Goal: Task Accomplishment & Management: Manage account settings

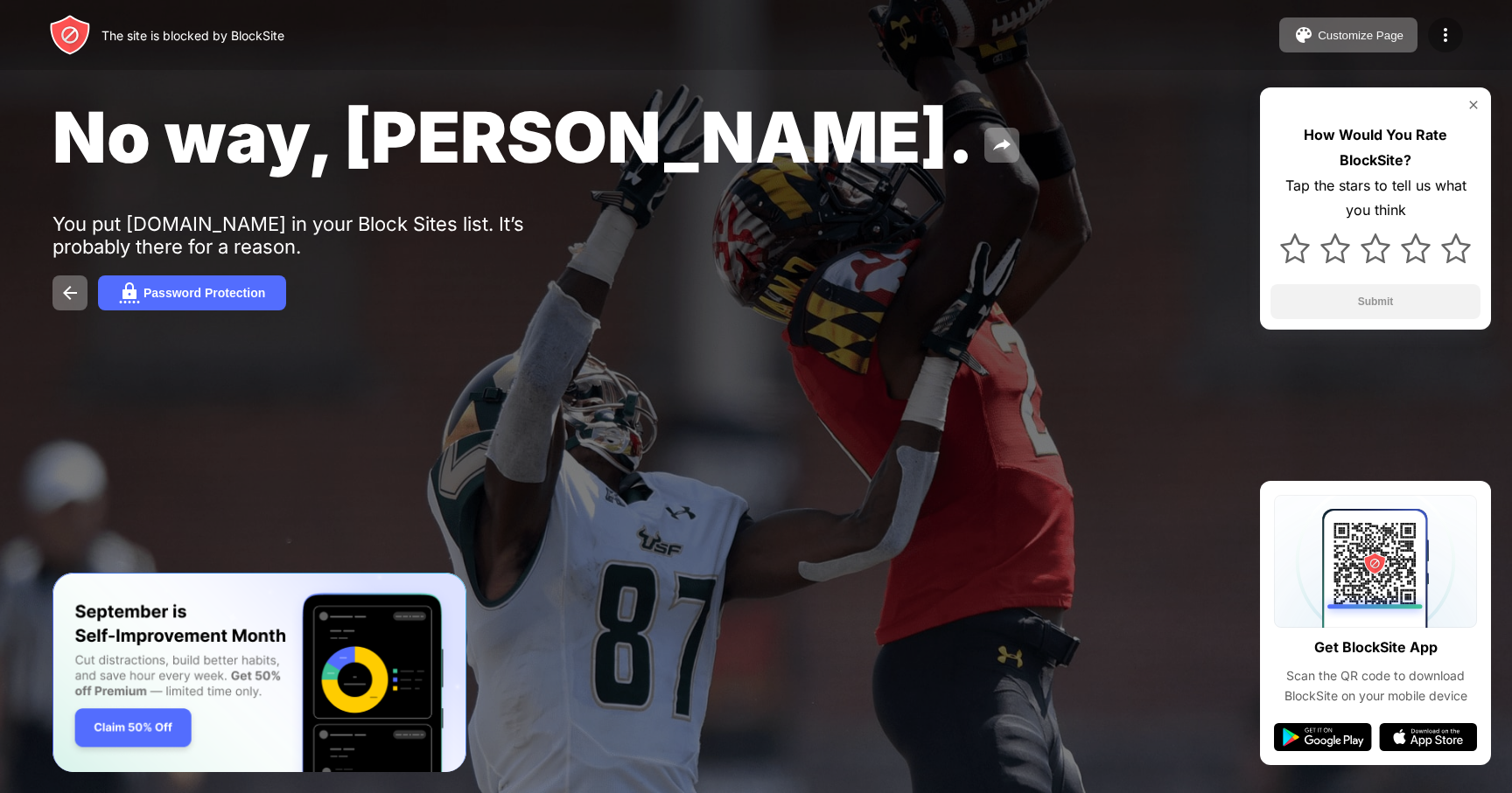
click at [1460, 37] on div at bounding box center [1444, 34] width 35 height 35
